Goal: Task Accomplishment & Management: Use online tool/utility

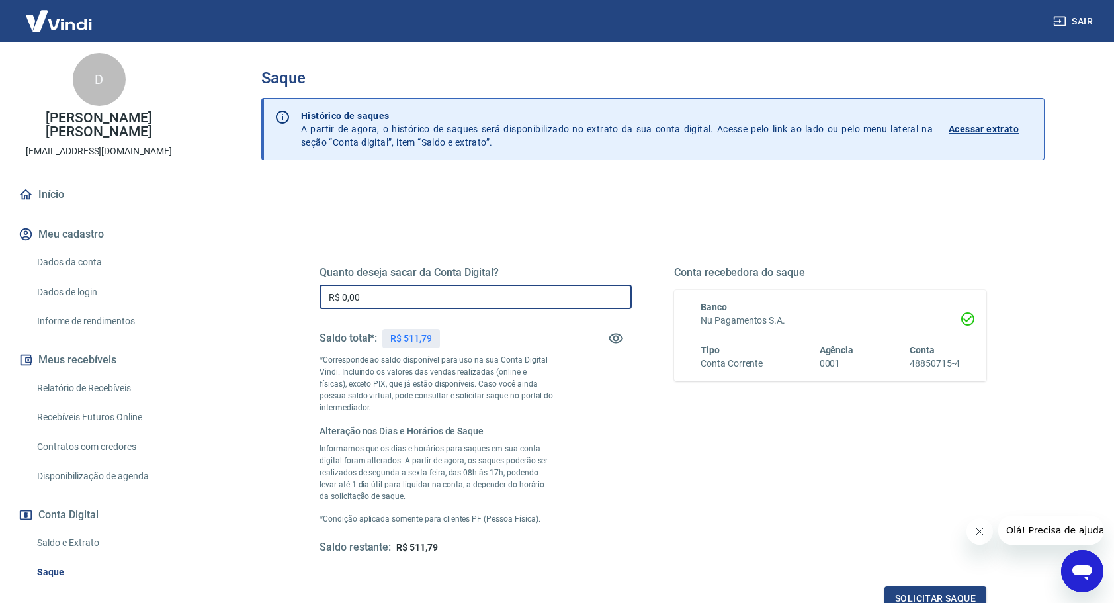
click at [398, 294] on input "R$ 0,00" at bounding box center [476, 297] width 312 height 24
type input "R$ 511,79"
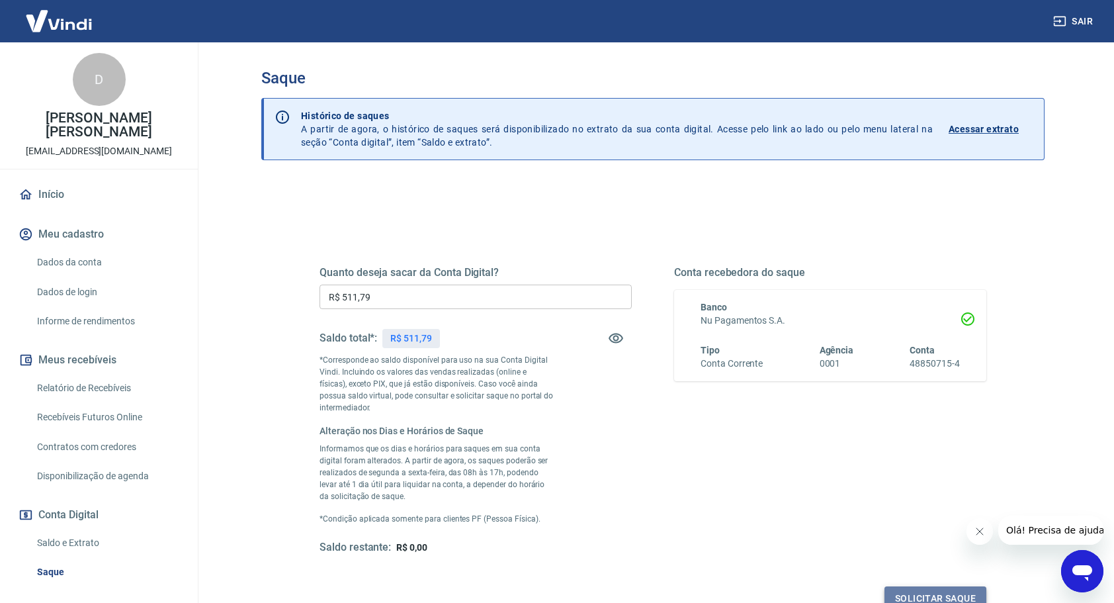
click at [971, 592] on button "Solicitar saque" at bounding box center [936, 598] width 102 height 24
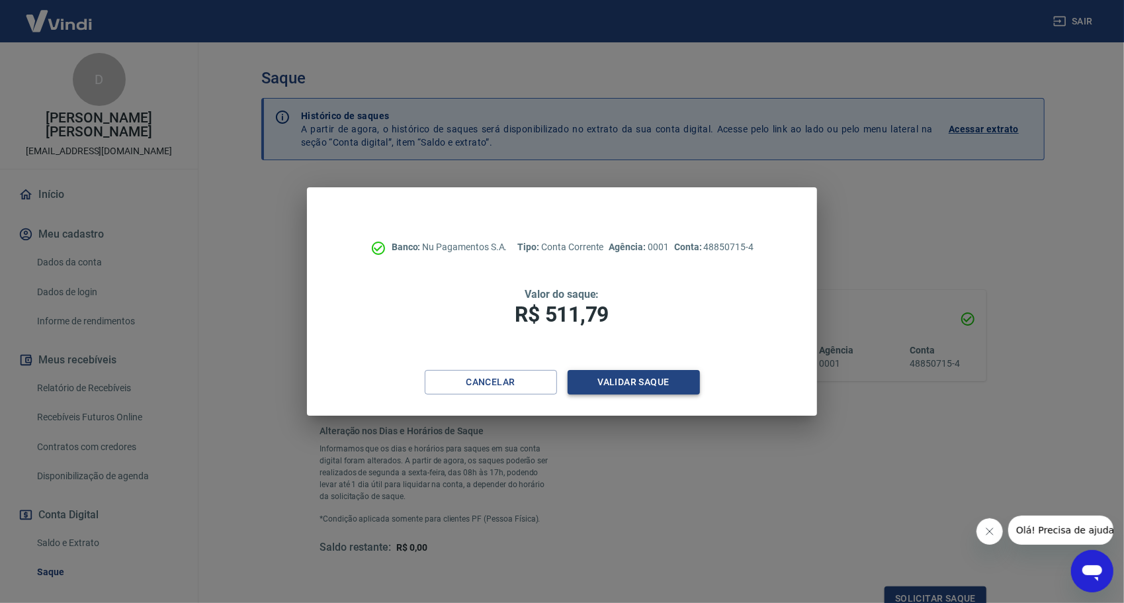
click at [639, 380] on button "Validar saque" at bounding box center [634, 382] width 132 height 24
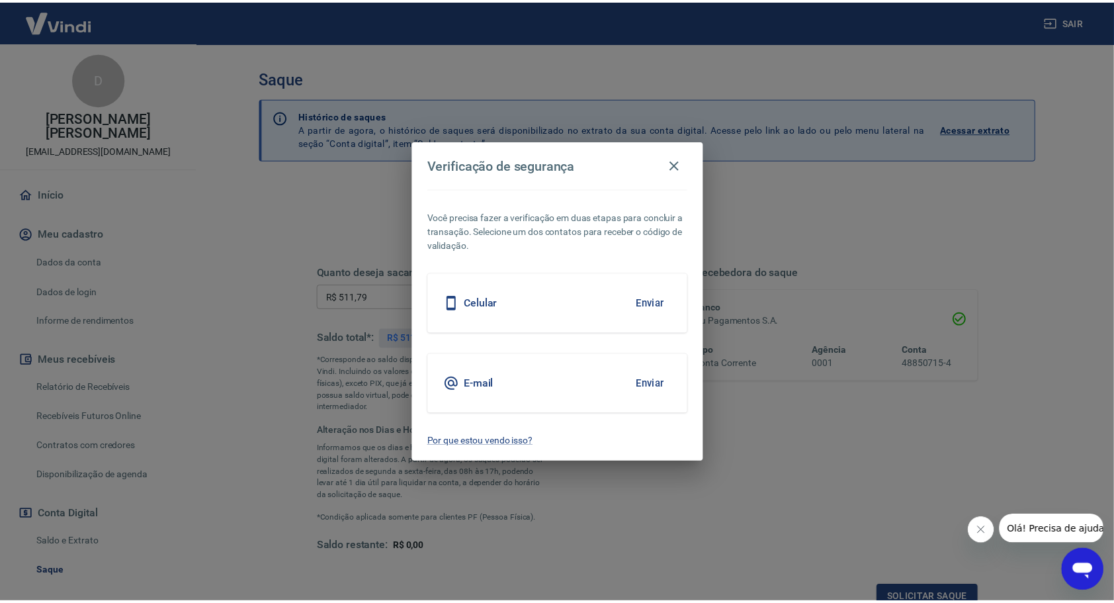
scroll to position [7, 0]
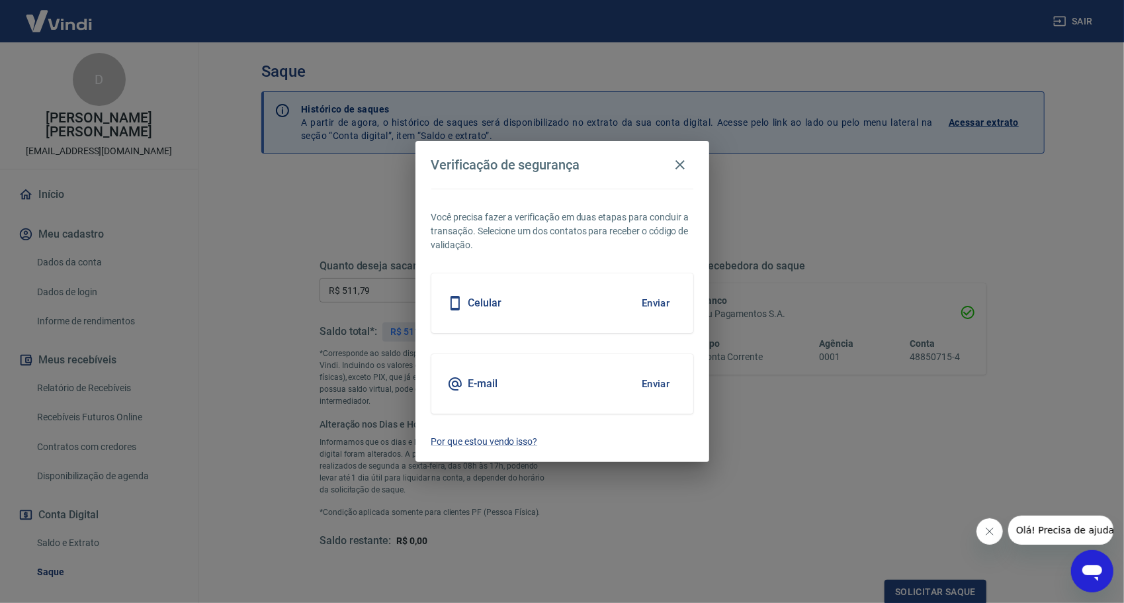
click at [647, 382] on button "Enviar" at bounding box center [656, 384] width 43 height 28
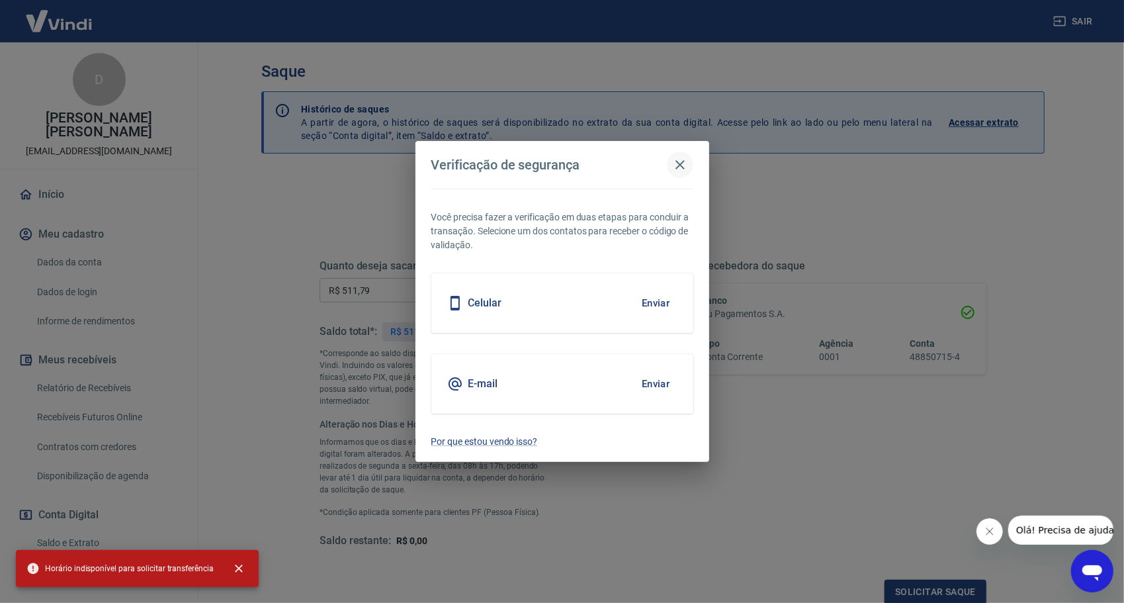
click at [679, 164] on icon "button" at bounding box center [680, 164] width 9 height 9
